Goal: Information Seeking & Learning: Understand process/instructions

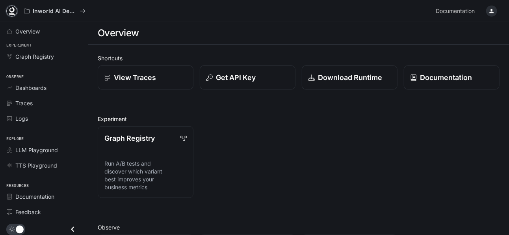
click at [7, 11] on link at bounding box center [11, 11] width 11 height 11
click at [412, 68] on link "Documentation" at bounding box center [451, 77] width 96 height 24
